Goal: Task Accomplishment & Management: Manage account settings

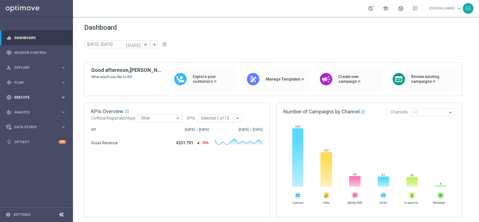
click at [25, 94] on div "play_circle_outline Execute keyboard_arrow_right" at bounding box center [36, 97] width 72 height 15
click at [27, 83] on span "Plan" at bounding box center [37, 82] width 46 height 3
click at [31, 93] on link "Target Groups" at bounding box center [37, 94] width 44 height 4
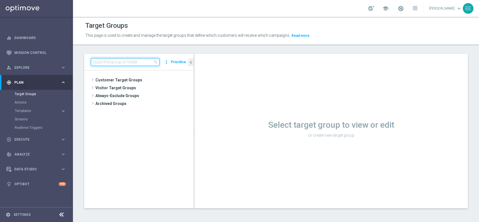
click at [112, 62] on input at bounding box center [125, 62] width 68 height 8
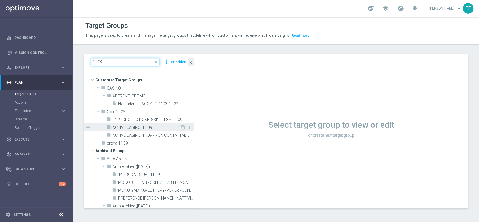
type input "11.09"
click at [155, 126] on span "ACTIVE CASINO' 11.09" at bounding box center [147, 127] width 68 height 5
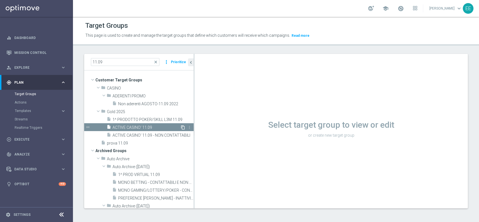
click at [181, 125] on icon "content_copy" at bounding box center [183, 127] width 4 height 4
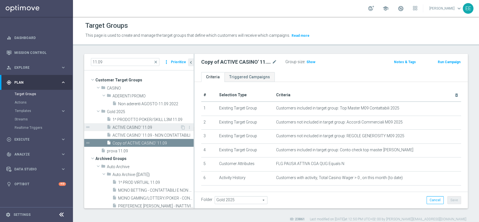
click at [146, 129] on span "ACTIVE CASINO' 11.09" at bounding box center [147, 127] width 68 height 5
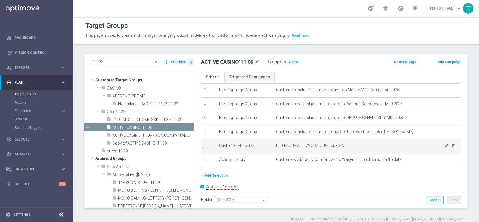
scroll to position [19, 0]
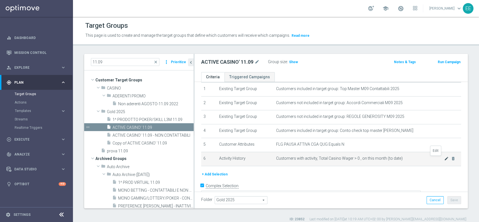
click at [444, 158] on icon "mode_edit" at bounding box center [446, 158] width 4 height 4
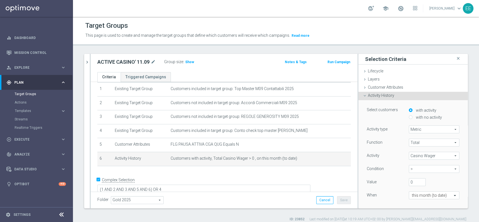
click at [267, 174] on div "+ Add Selection" at bounding box center [224, 173] width 262 height 4
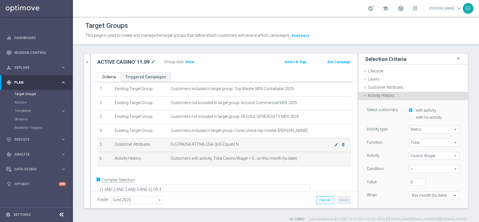
scroll to position [20, 0]
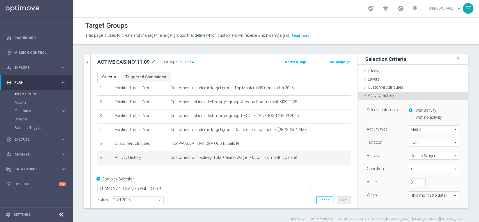
click at [409, 154] on span "Casino Wager" at bounding box center [434, 155] width 50 height 7
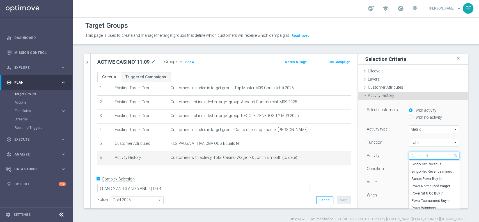
click at [409, 154] on input "search" at bounding box center [434, 156] width 51 height 8
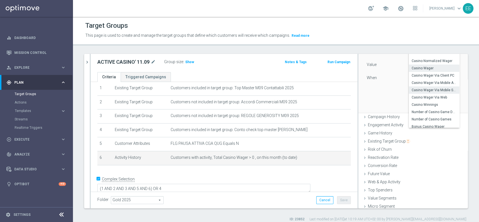
scroll to position [117, 0]
type input "casino"
click at [431, 125] on span "Casino Gross Gaming Revenue" at bounding box center [434, 124] width 45 height 4
type input "Casino Gross Gaming Revenue"
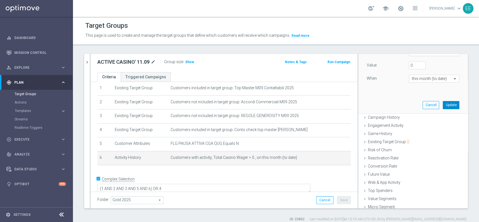
click at [443, 104] on button "Update" at bounding box center [451, 105] width 17 height 8
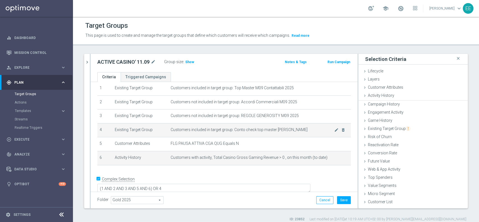
scroll to position [0, 0]
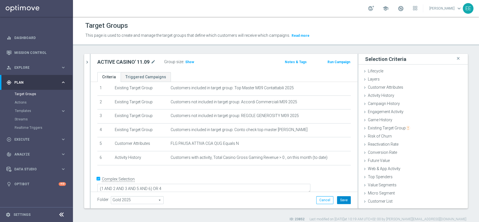
click at [337, 200] on button "Save" at bounding box center [344, 200] width 14 height 8
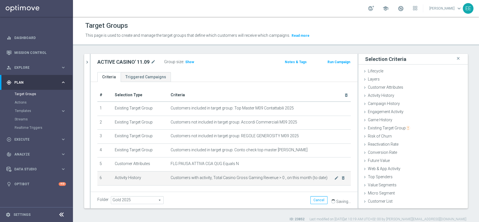
scroll to position [0, 0]
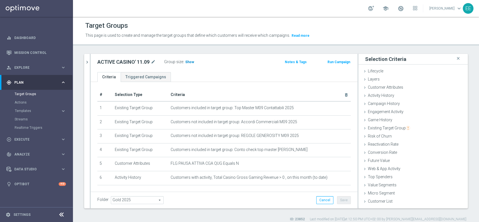
click at [191, 64] on h3 "Show" at bounding box center [190, 62] width 10 height 6
click at [231, 67] on div "ACTIVE CASINO' 11.09 mode_edit Group size : Show Calculating… Notes & Tags Run …" at bounding box center [224, 63] width 267 height 18
click at [90, 61] on div at bounding box center [90, 131] width 1 height 154
click at [89, 61] on icon "chevron_right" at bounding box center [86, 61] width 5 height 5
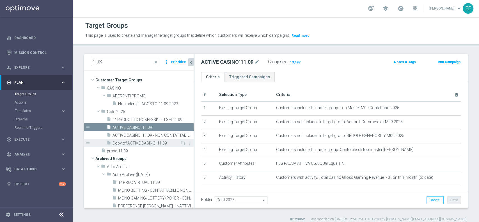
click at [154, 142] on span "Copy of ACTIVE CASINO' 11.09" at bounding box center [147, 143] width 68 height 5
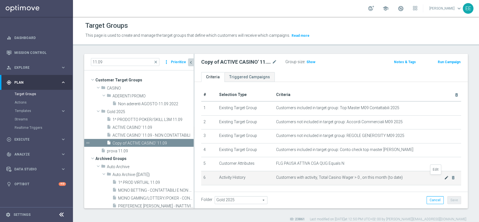
click at [444, 177] on icon "mode_edit" at bounding box center [446, 177] width 4 height 4
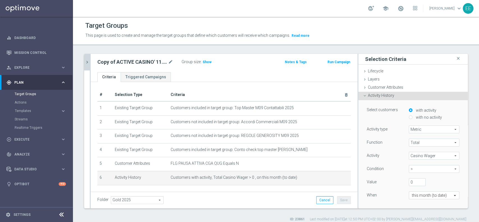
click at [416, 154] on span "Casino Wager" at bounding box center [434, 155] width 50 height 7
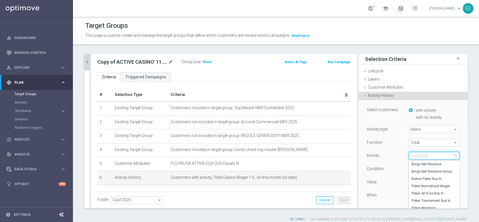
click at [416, 154] on input "search" at bounding box center [434, 156] width 51 height 8
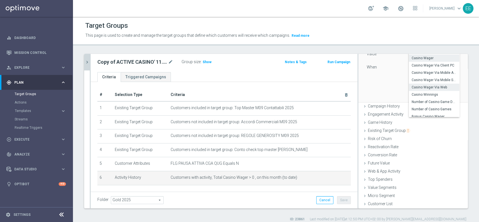
scroll to position [123, 0]
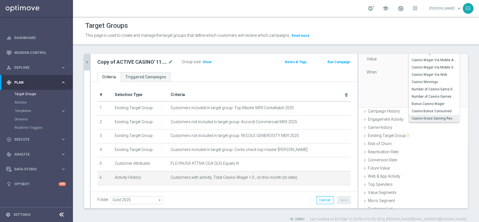
type input "casino"
click at [428, 118] on span "Casino Gross Gaming Revenue" at bounding box center [434, 118] width 45 height 4
type input "Casino Gross Gaming Revenue"
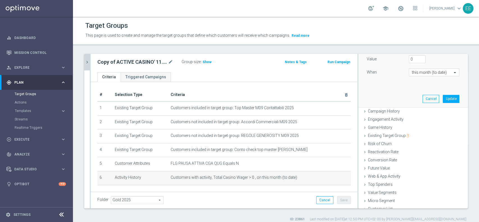
scroll to position [84, 0]
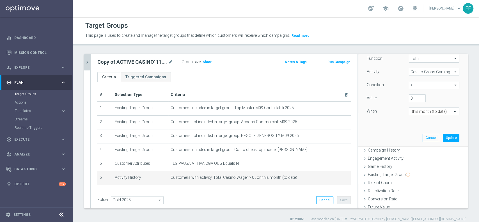
click at [409, 84] on span ">" at bounding box center [434, 84] width 50 height 7
click at [415, 119] on label "<" at bounding box center [434, 122] width 51 height 7
type input "<"
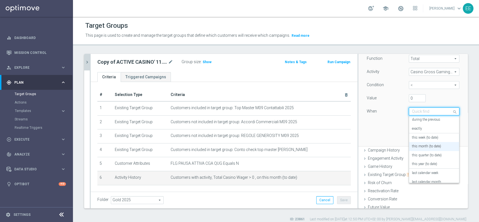
click at [425, 114] on input "text" at bounding box center [428, 111] width 33 height 5
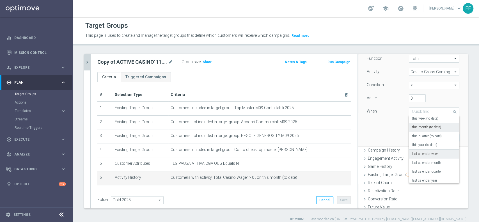
scroll to position [18, 0]
click at [431, 120] on label "this week (to date)" at bounding box center [425, 120] width 26 height 4
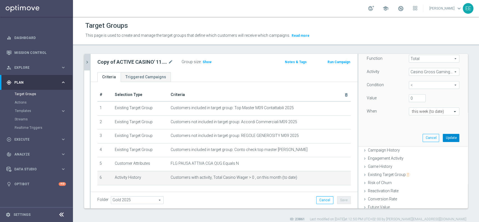
click at [443, 135] on button "Update" at bounding box center [451, 138] width 17 height 8
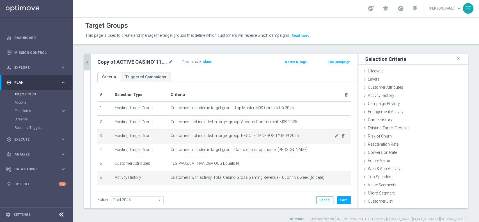
scroll to position [20, 0]
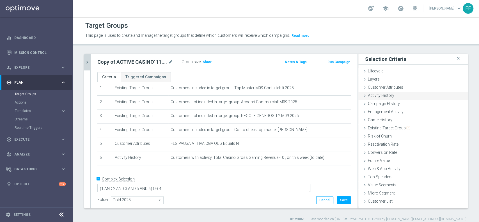
click at [381, 93] on span "Activity History" at bounding box center [381, 95] width 26 height 4
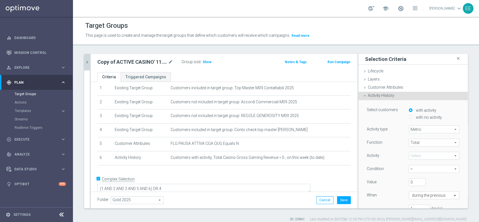
click at [409, 157] on span at bounding box center [434, 155] width 50 height 7
click at [0, 0] on input "search" at bounding box center [0, 0] width 0 height 0
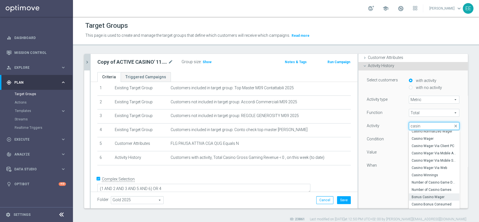
scroll to position [51, 0]
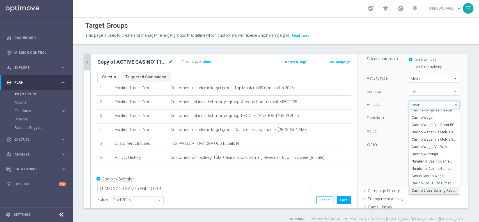
type input "casin"
click at [429, 190] on span "Casino Gross Gaming Revenue" at bounding box center [434, 190] width 45 height 4
type input "Casino Gross Gaming Revenue"
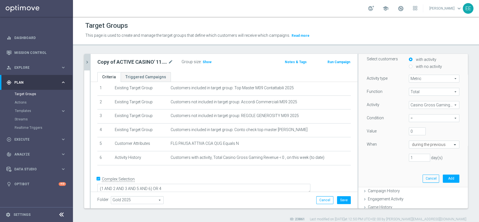
click at [411, 119] on span "=" at bounding box center [434, 118] width 50 height 7
click at [413, 139] on span ">" at bounding box center [434, 141] width 45 height 4
type input ">"
click at [415, 145] on input "text" at bounding box center [428, 144] width 33 height 5
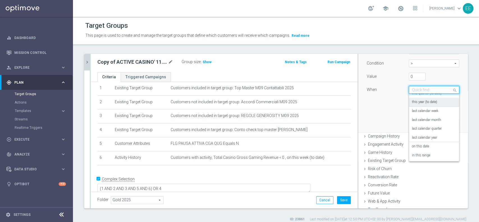
scroll to position [106, 0]
click at [416, 151] on div "in this range" at bounding box center [434, 154] width 44 height 9
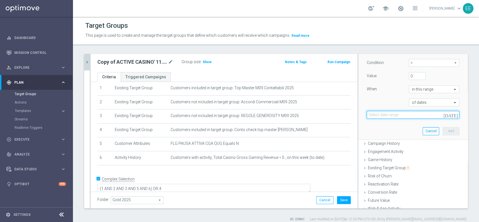
click at [402, 111] on input at bounding box center [413, 115] width 93 height 8
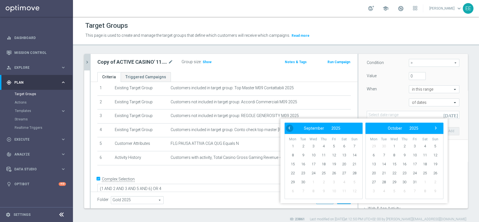
click at [288, 129] on span "‹" at bounding box center [289, 127] width 7 height 7
click at [436, 129] on span "›" at bounding box center [435, 127] width 7 height 7
click at [290, 126] on span "‹" at bounding box center [289, 127] width 7 height 7
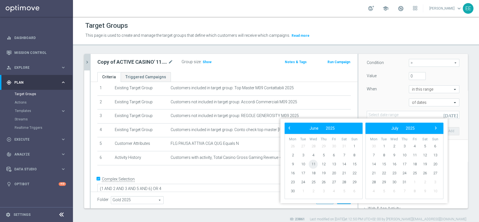
click at [311, 163] on span "11" at bounding box center [313, 164] width 9 height 9
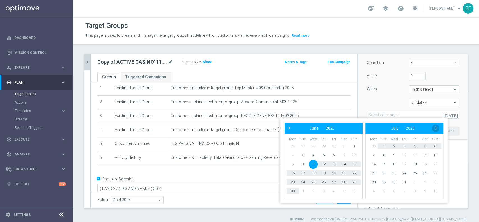
click at [436, 128] on span "›" at bounding box center [435, 127] width 7 height 7
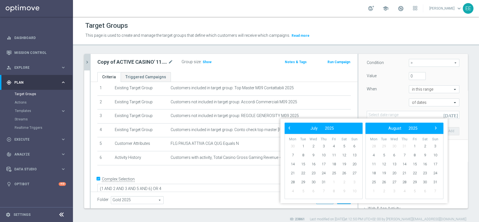
click at [436, 128] on span "›" at bounding box center [435, 127] width 7 height 7
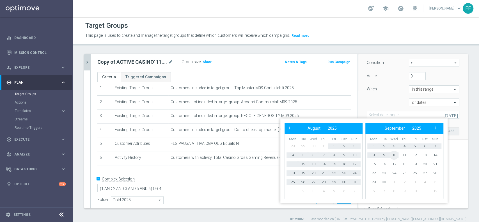
click at [393, 154] on span "10" at bounding box center [394, 155] width 9 height 9
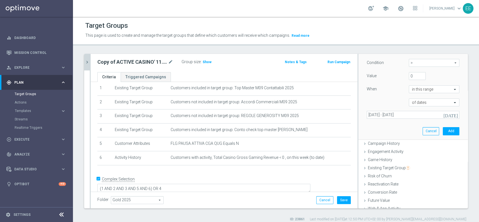
click at [445, 113] on icon "today" at bounding box center [450, 114] width 15 height 5
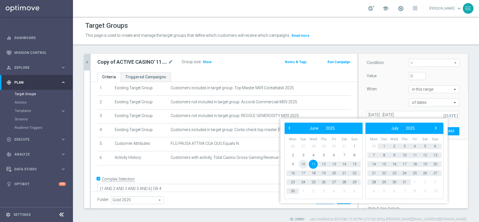
click at [303, 165] on span "10" at bounding box center [303, 164] width 9 height 9
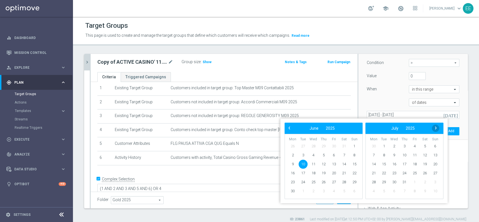
click at [438, 127] on span "›" at bounding box center [435, 127] width 7 height 7
click at [403, 6] on span at bounding box center [401, 8] width 6 height 6
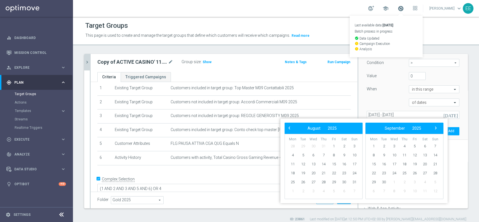
click at [403, 6] on span at bounding box center [401, 8] width 6 height 6
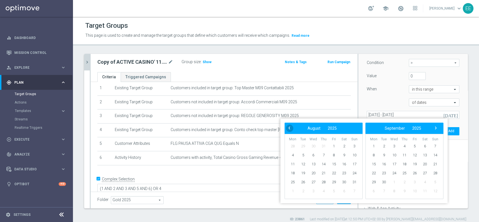
click at [291, 127] on span "‹" at bounding box center [289, 127] width 7 height 7
click at [315, 157] on span "9" at bounding box center [313, 155] width 9 height 9
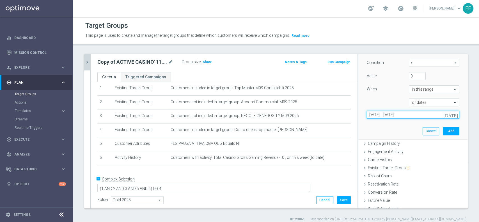
click at [382, 114] on input "10 Jun 2025 - 09 Jul 2025" at bounding box center [413, 115] width 93 height 8
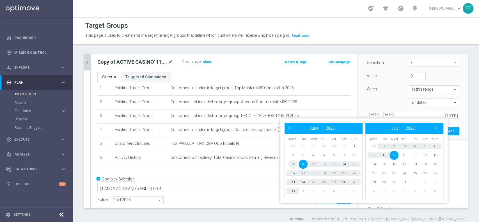
click at [294, 163] on span "9" at bounding box center [292, 164] width 9 height 9
click at [393, 154] on span "9" at bounding box center [394, 155] width 9 height 9
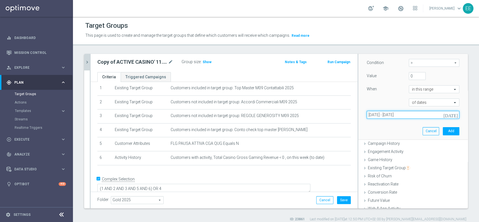
click at [413, 112] on input "09 Jun 2025 - 09 Jul 2025" at bounding box center [413, 115] width 93 height 8
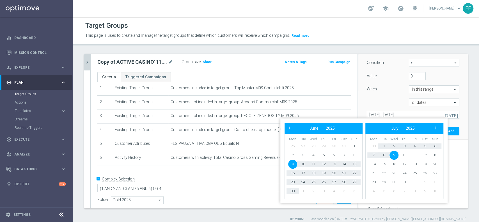
click at [294, 163] on span "9" at bounding box center [292, 164] width 9 height 9
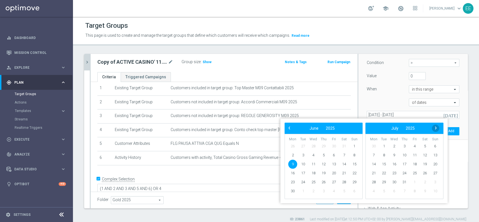
click at [438, 126] on span "›" at bounding box center [435, 127] width 7 height 7
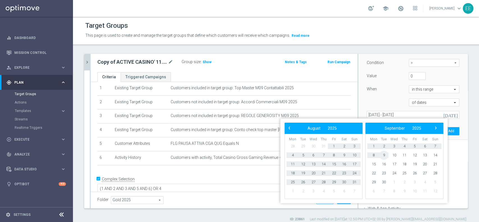
click at [383, 155] on span "9" at bounding box center [383, 155] width 9 height 9
type input "09 Jun 2025 - 09 Sep 2025"
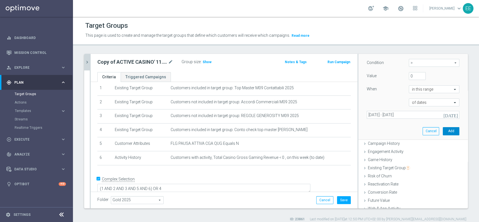
click at [446, 128] on button "Add" at bounding box center [451, 131] width 17 height 8
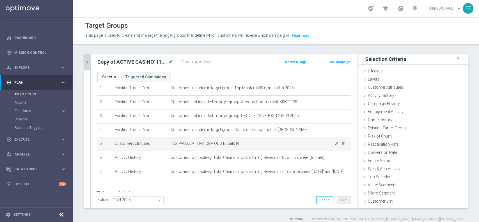
scroll to position [35, 0]
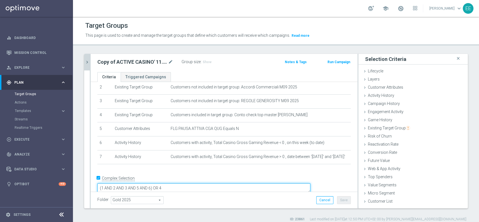
click at [191, 183] on textarea "(1 AND 2 AND 3 AND 5 AND 6) OR 4" at bounding box center [203, 188] width 213 height 10
type textarea "(1 AND 2 AND 3 AND 5 AND 6 and 7) OR 4"
click at [343, 198] on button "Save" at bounding box center [344, 200] width 14 height 8
click at [169, 61] on icon "mode_edit" at bounding box center [170, 62] width 5 height 7
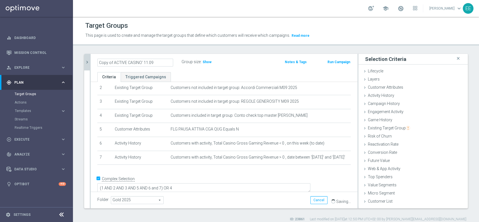
click at [111, 62] on input "Copy of ACTIVE CASINO' 11.09" at bounding box center [135, 63] width 76 height 8
click at [112, 61] on input "Copy of ACTIVE CASINO' 11.09" at bounding box center [135, 63] width 76 height 8
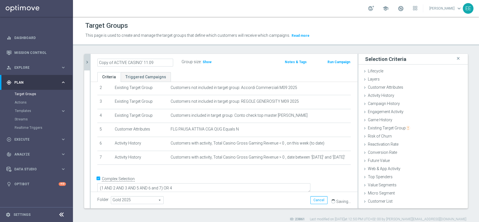
click at [112, 61] on input "Copy of ACTIVE CASINO' 11.09" at bounding box center [135, 63] width 76 height 8
drag, startPoint x: 113, startPoint y: 62, endPoint x: 76, endPoint y: 63, distance: 37.4
click at [76, 63] on div "11.09 close more_vert Prioritize Customer Target Groups library_add create_new_…" at bounding box center [276, 138] width 406 height 168
click at [153, 64] on input "ACTIVE CASINO' 11.09" at bounding box center [135, 63] width 76 height 8
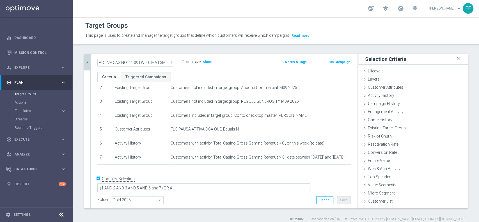
type input "ACTIVE CASINO' 11.09 LW < 0 MA L3M > 0"
click at [226, 66] on div "Group size : Show" at bounding box center [210, 62] width 56 height 8
click at [206, 64] on h3 "Show" at bounding box center [207, 62] width 10 height 6
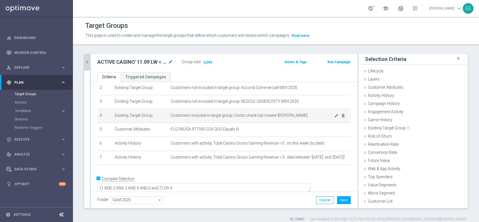
scroll to position [4, 0]
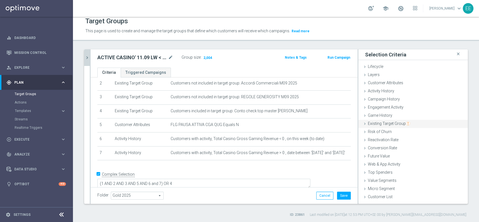
click at [393, 123] on span "Existing Target Group" at bounding box center [389, 123] width 42 height 4
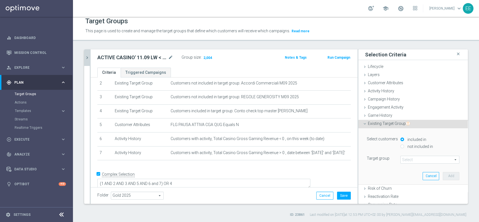
click at [420, 146] on label "not included in" at bounding box center [419, 146] width 27 height 5
click at [404, 146] on input "not included in" at bounding box center [402, 147] width 4 height 4
radio input "true"
click at [411, 160] on span at bounding box center [430, 159] width 58 height 7
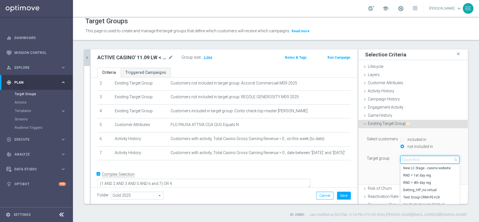
click at [411, 160] on input "search" at bounding box center [429, 160] width 59 height 8
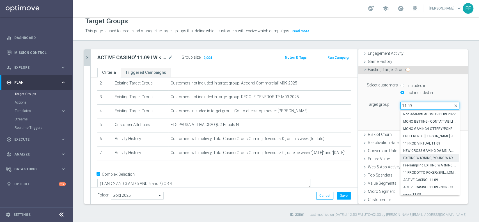
scroll to position [3, 0]
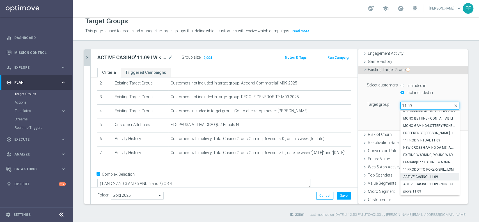
type input "11.09"
click at [428, 176] on span "ACTIVE CASINO' 11.09" at bounding box center [429, 177] width 53 height 4
type input "ACTIVE CASINO' 11.09"
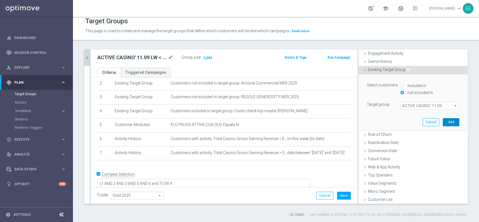
click at [443, 120] on button "Add" at bounding box center [451, 122] width 17 height 8
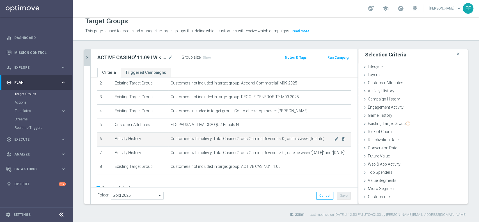
scroll to position [49, 0]
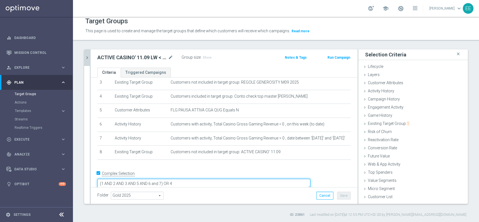
click at [202, 179] on textarea "(1 AND 2 AND 3 AND 5 AND 6 and 7) OR 4" at bounding box center [203, 184] width 213 height 10
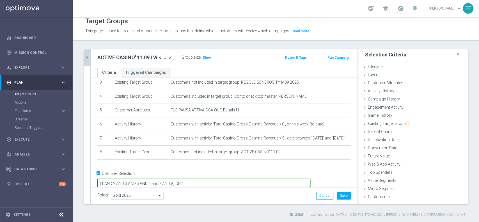
type textarea "(1 AND 2 AND 3 AND 5 AND 6 and 7 AND 8) OR 4"
click at [260, 187] on div "Folder Gold 2025 Gold 2025 arrow_drop_down search Cancel Save Saving..." at bounding box center [224, 195] width 267 height 17
click at [337, 194] on button "Save" at bounding box center [344, 196] width 14 height 8
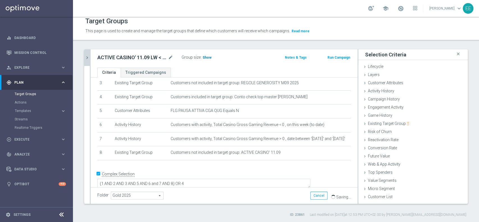
click at [208, 58] on span "Show" at bounding box center [207, 58] width 9 height 4
click at [205, 56] on span "1,124" at bounding box center [208, 58] width 10 height 5
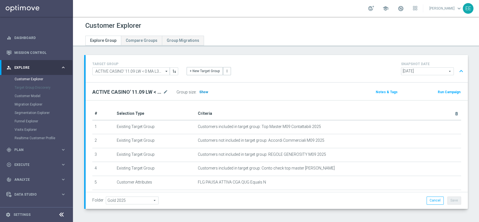
click at [202, 89] on h3 "Show" at bounding box center [204, 92] width 10 height 6
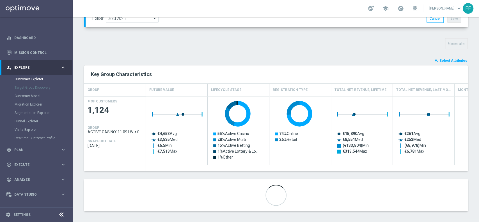
scroll to position [184, 0]
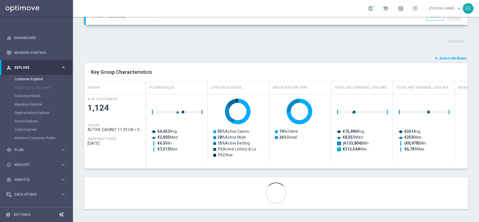
click at [443, 54] on div "TARGET GROUP ACTIVE CASINO' 11.09 LW < 0 MA L3M > 0 ACTIVE CASINO' 11.09 LW < 0…" at bounding box center [276, 44] width 406 height 346
click at [447, 58] on span "Select Attributes" at bounding box center [453, 58] width 28 height 4
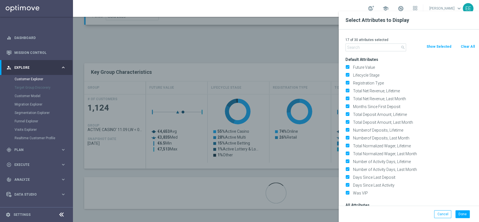
click at [465, 47] on button "Clear All" at bounding box center [467, 47] width 15 height 6
checkbox input "false"
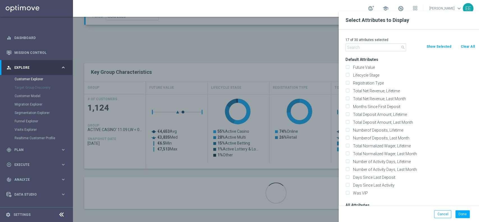
checkbox input "false"
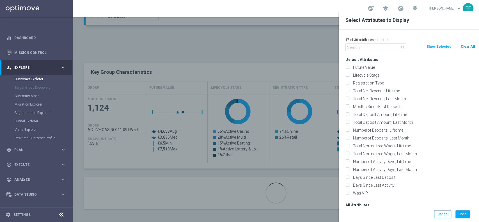
checkbox input "false"
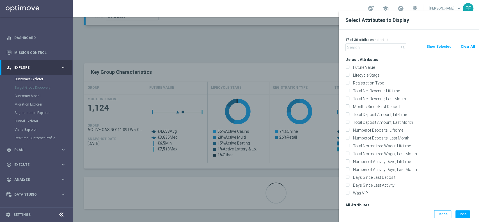
checkbox input "false"
click at [357, 44] on input "text" at bounding box center [375, 48] width 61 height 8
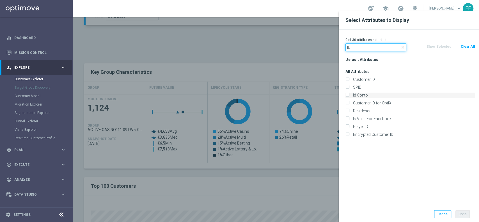
type input "ID"
click at [369, 97] on label "Id Conto" at bounding box center [413, 95] width 124 height 5
click at [349, 97] on input "Id Conto" at bounding box center [347, 96] width 4 height 4
checkbox input "true"
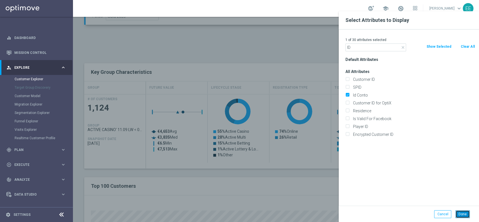
click at [467, 217] on button "Done" at bounding box center [462, 214] width 14 height 8
type input "Search"
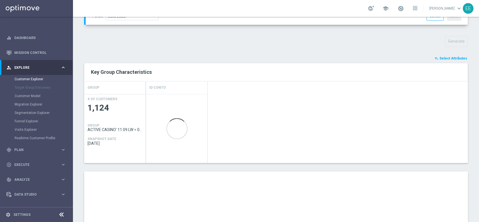
scroll to position [302, 0]
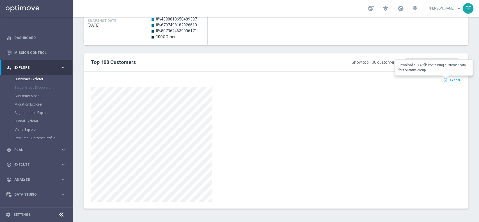
click at [447, 77] on button "open_in_browser Export" at bounding box center [451, 79] width 19 height 7
